Goal: Task Accomplishment & Management: Use online tool/utility

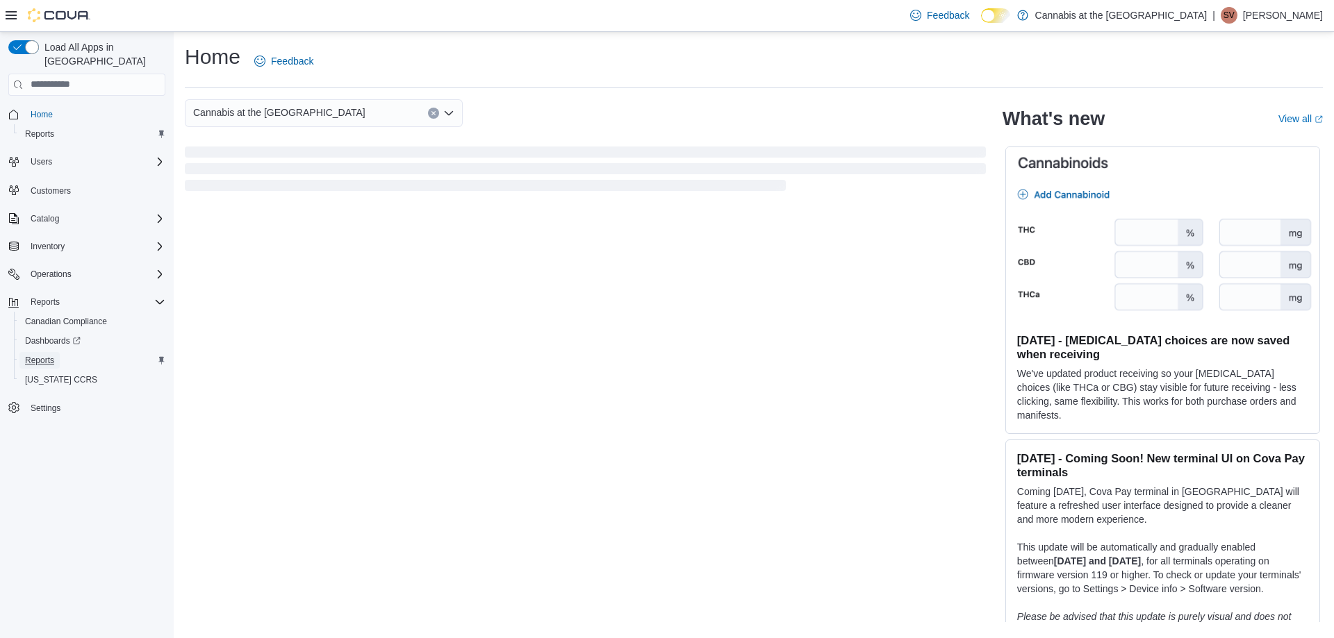
click at [31, 355] on span "Reports" at bounding box center [39, 360] width 29 height 11
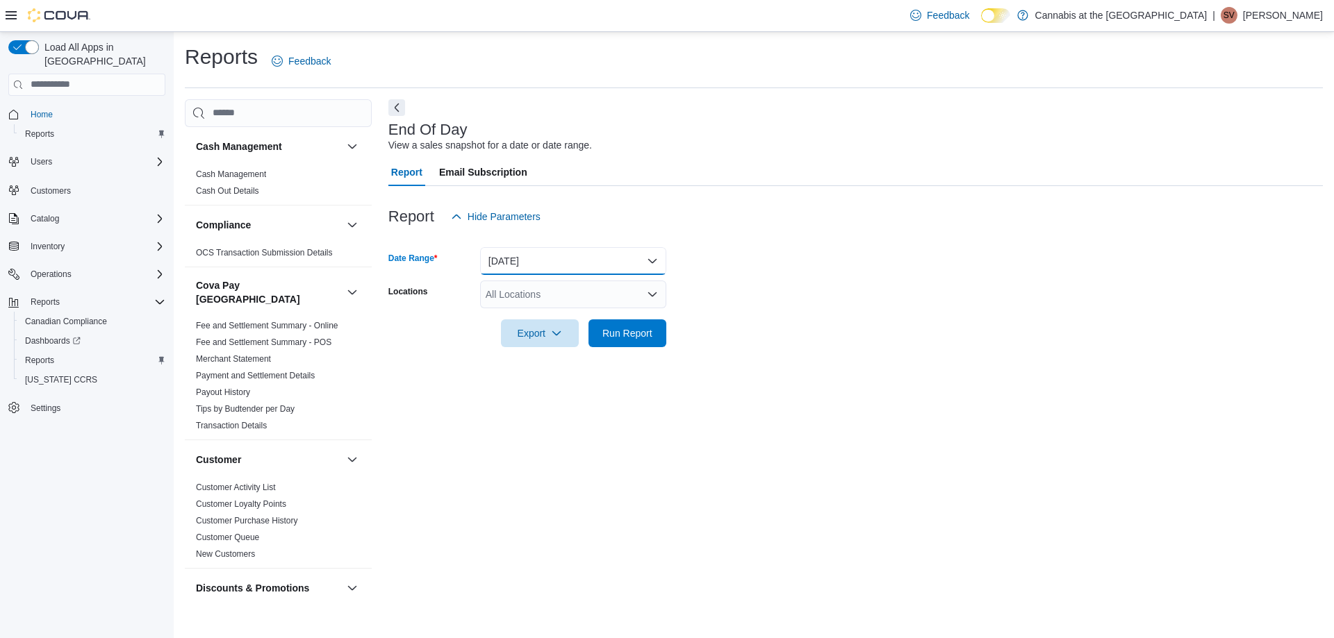
click at [584, 264] on button "[DATE]" at bounding box center [573, 261] width 186 height 28
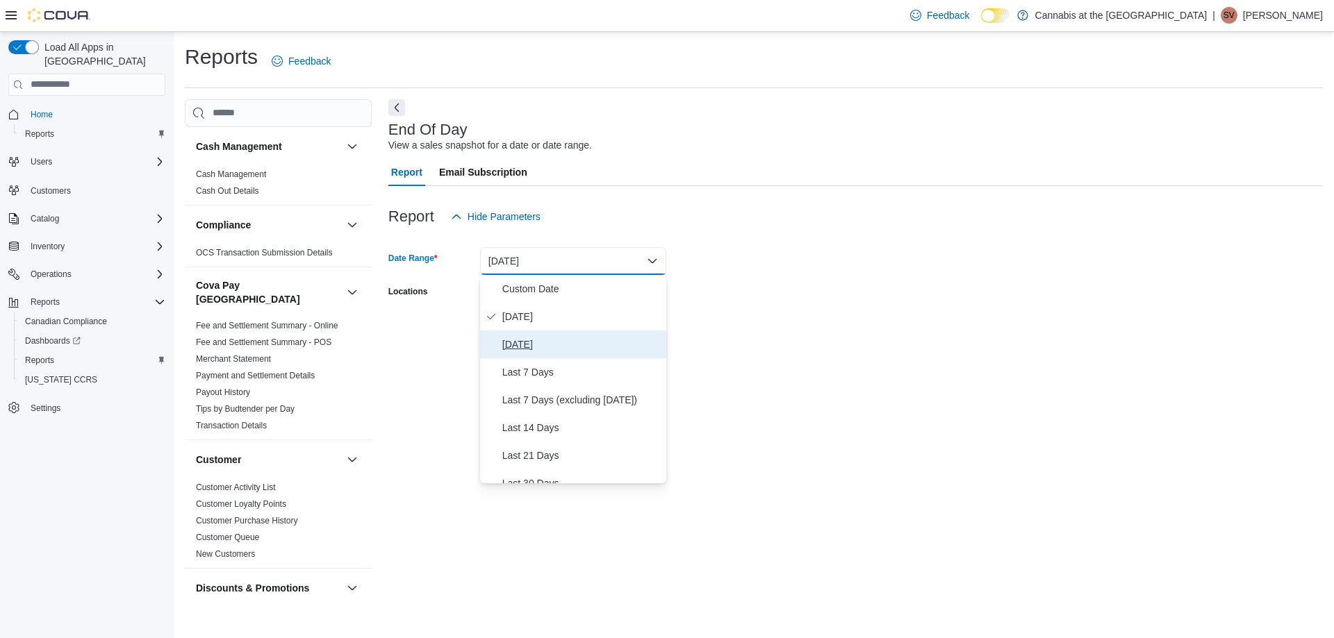
click at [521, 340] on span "[DATE]" at bounding box center [581, 344] width 158 height 17
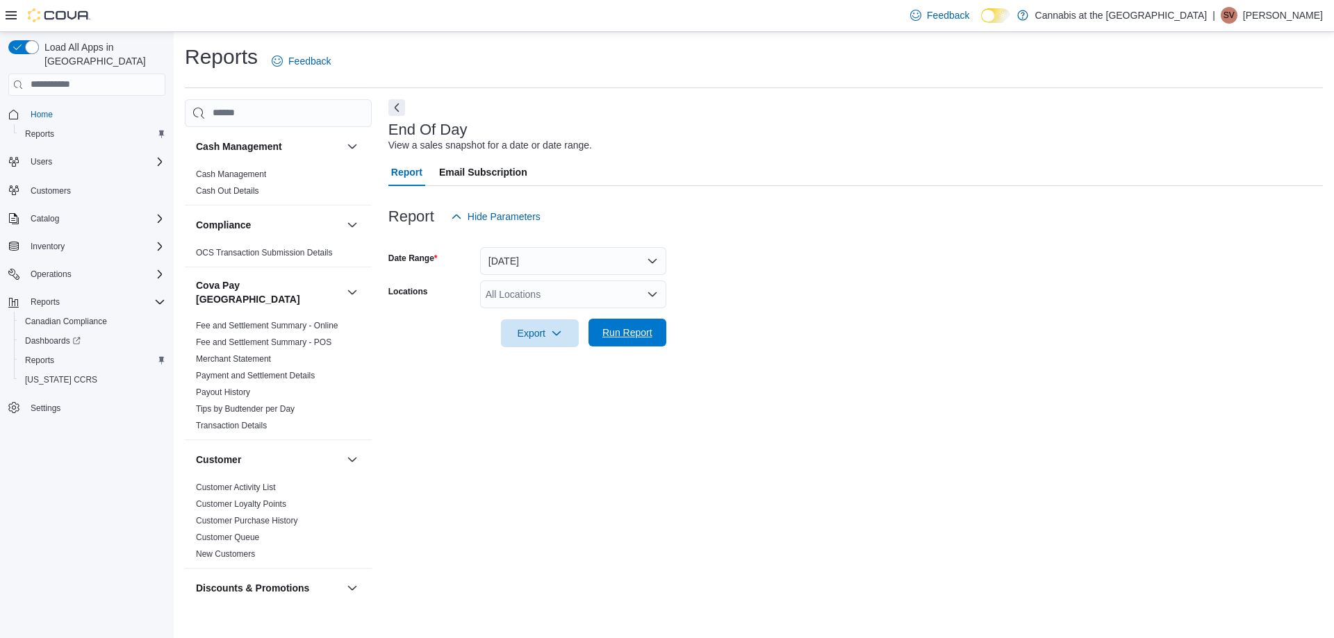
click at [633, 332] on span "Run Report" at bounding box center [627, 333] width 50 height 14
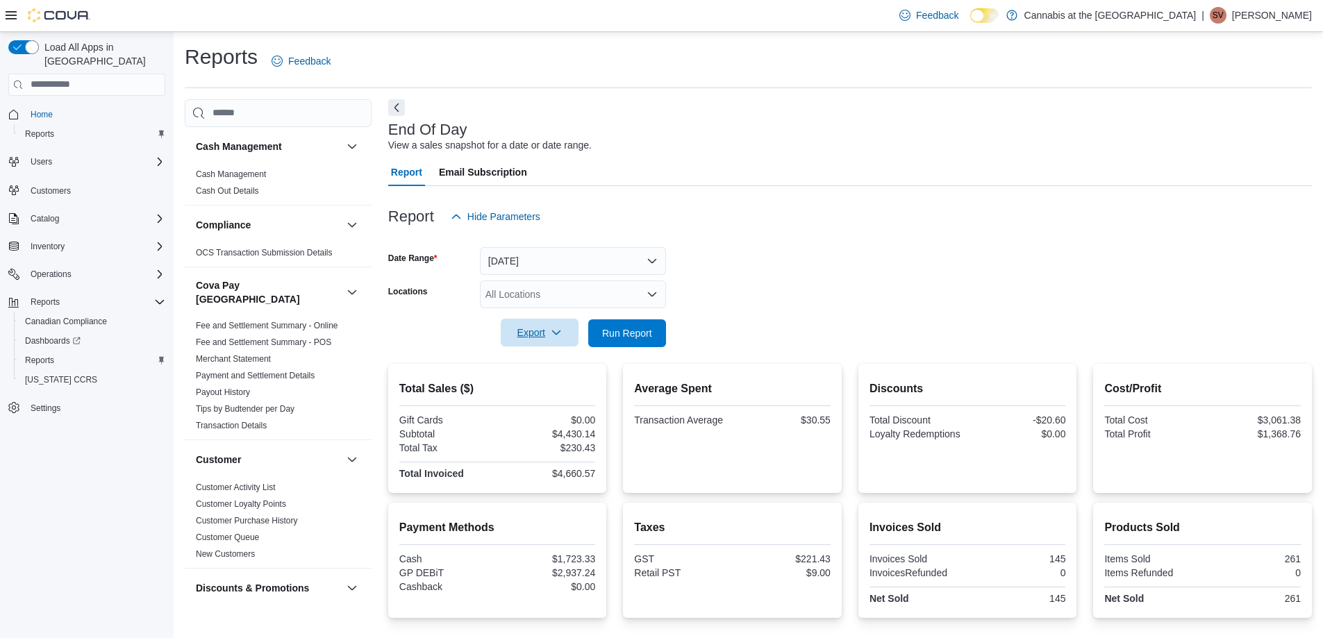
click at [534, 329] on span "Export" at bounding box center [539, 333] width 61 height 28
click at [543, 386] on span "Export to Pdf" at bounding box center [542, 388] width 63 height 11
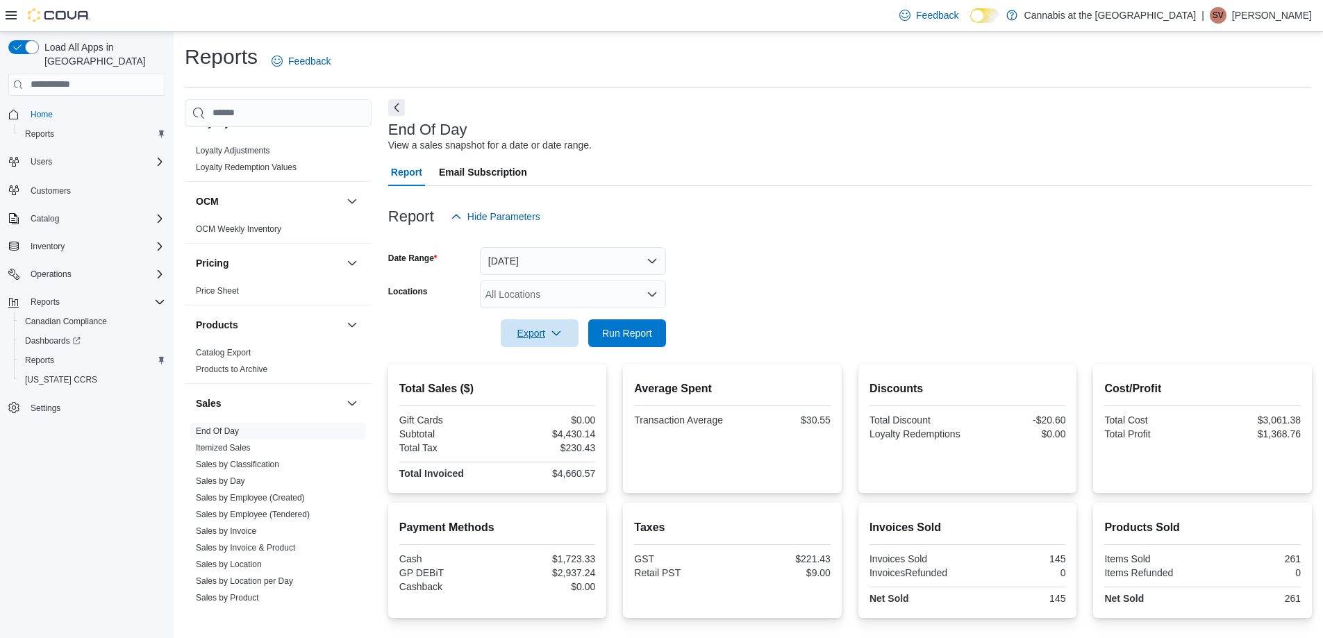
scroll to position [1023, 0]
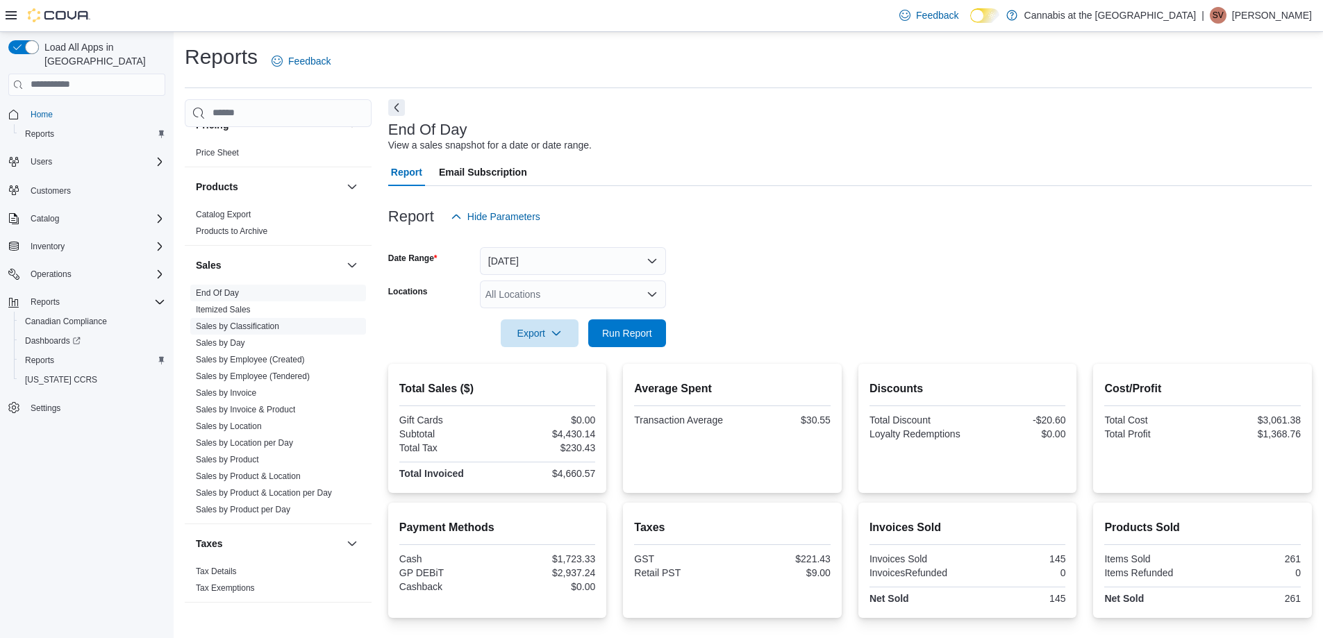
click at [238, 322] on link "Sales by Classification" at bounding box center [237, 327] width 83 height 10
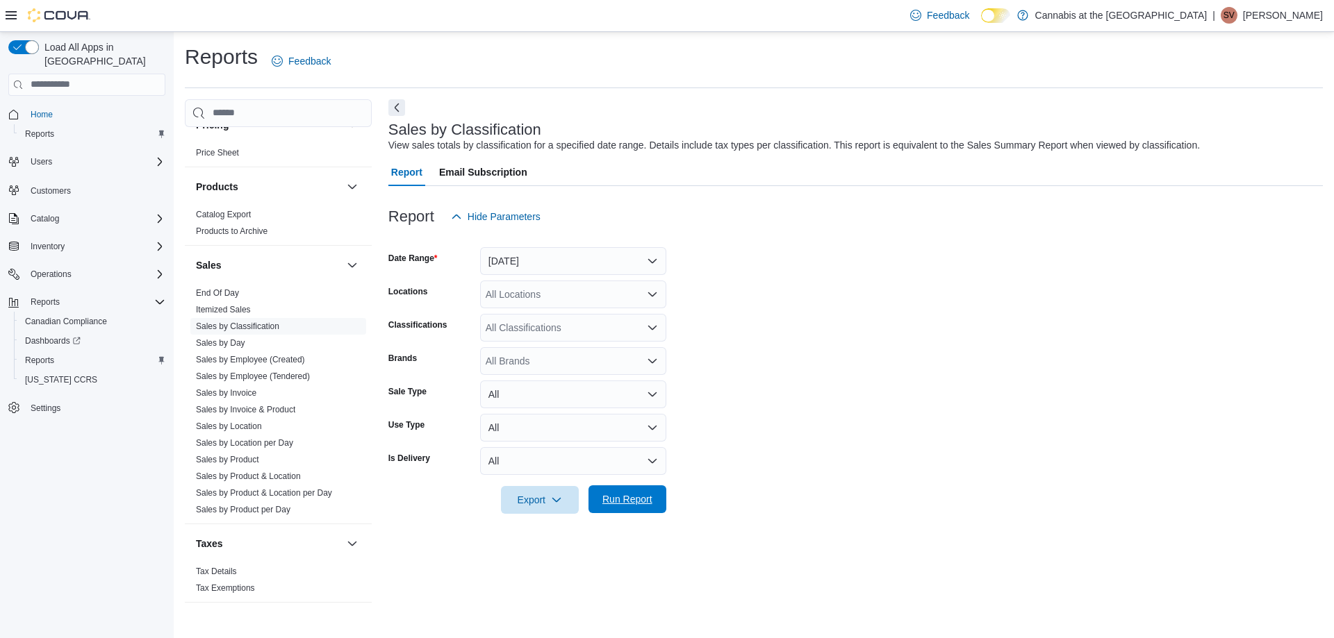
click at [623, 500] on span "Run Report" at bounding box center [627, 500] width 50 height 14
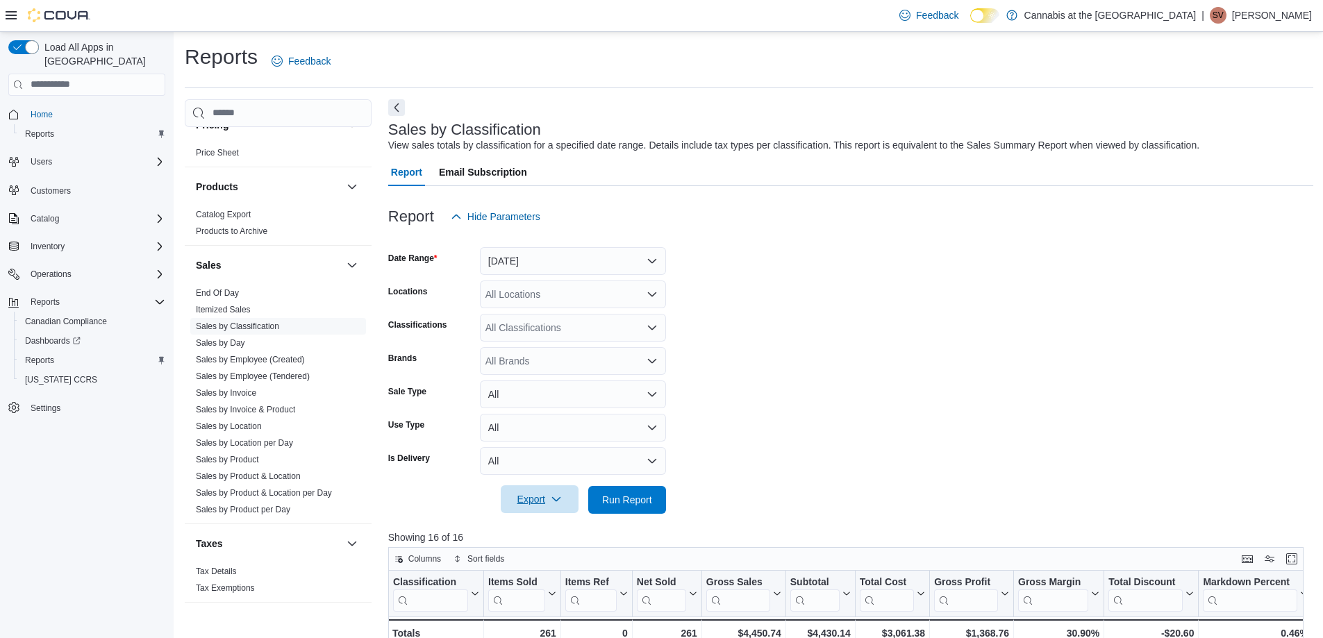
click at [527, 495] on span "Export" at bounding box center [539, 500] width 61 height 28
click at [537, 529] on span "Export to Excel" at bounding box center [542, 527] width 63 height 11
